Goal: Navigation & Orientation: Find specific page/section

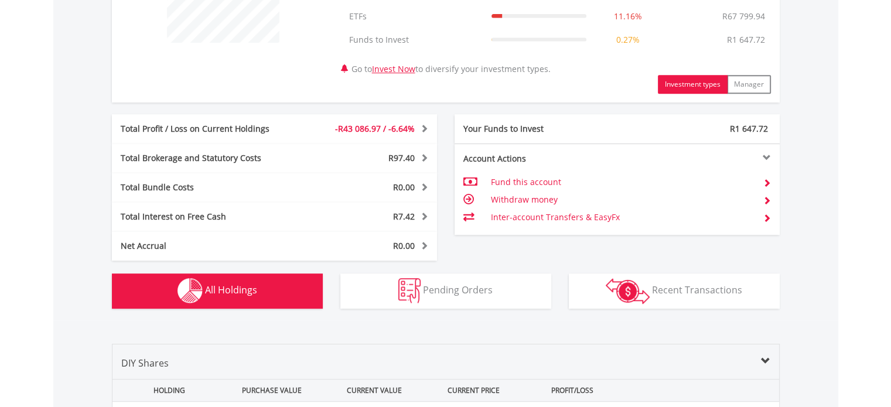
scroll to position [517, 0]
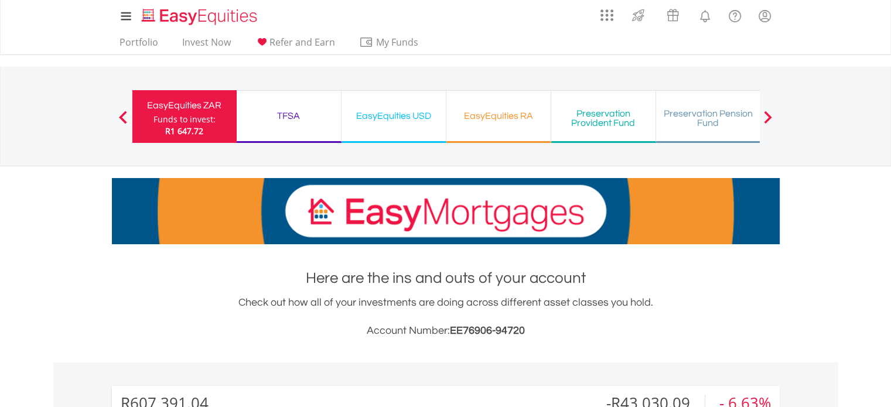
scroll to position [113, 223]
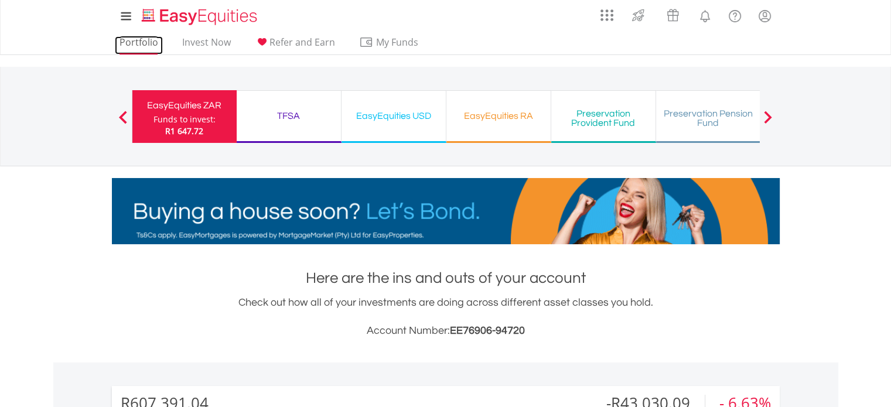
click at [142, 37] on link "Portfolio" at bounding box center [139, 45] width 48 height 18
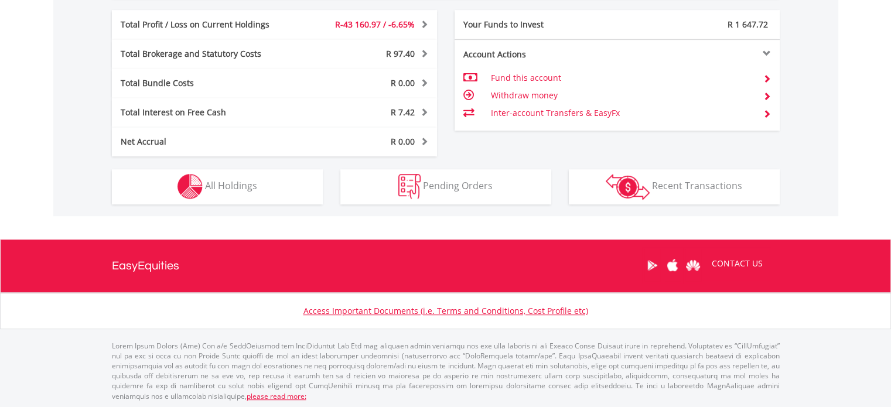
scroll to position [113, 223]
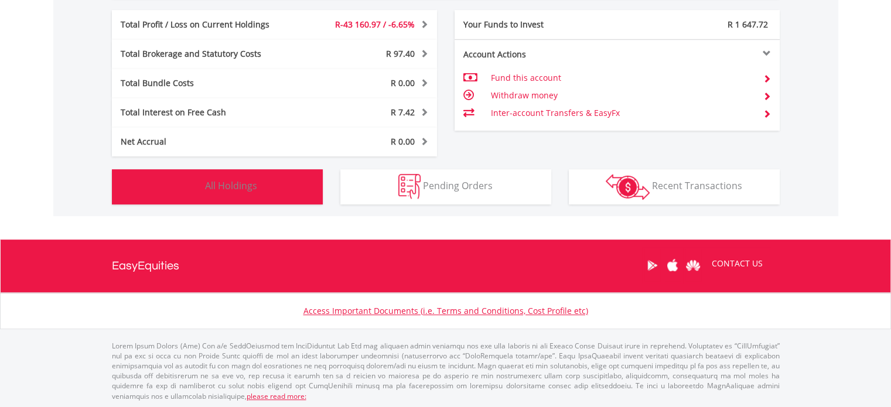
click at [251, 185] on span "All Holdings" at bounding box center [231, 185] width 52 height 13
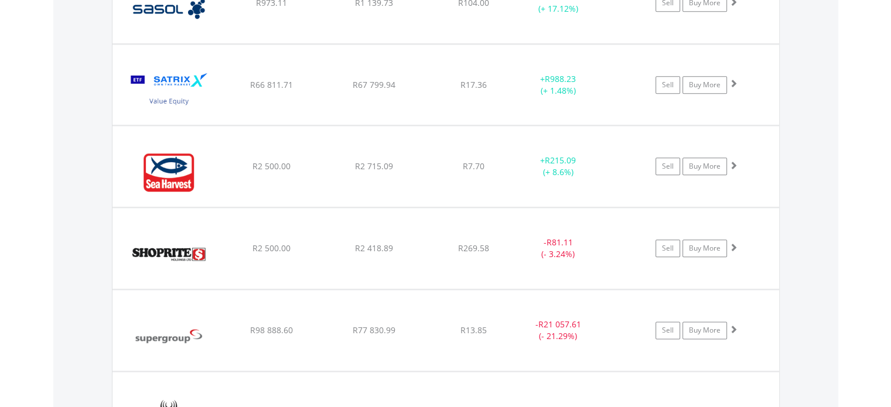
scroll to position [1355, 0]
